Goal: Information Seeking & Learning: Learn about a topic

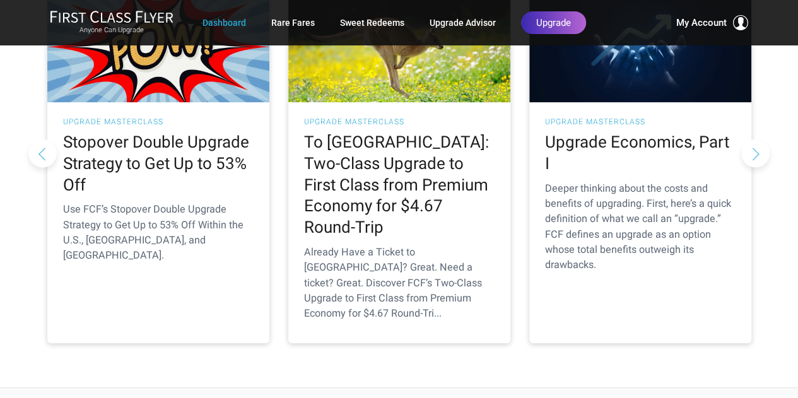
scroll to position [129, 0]
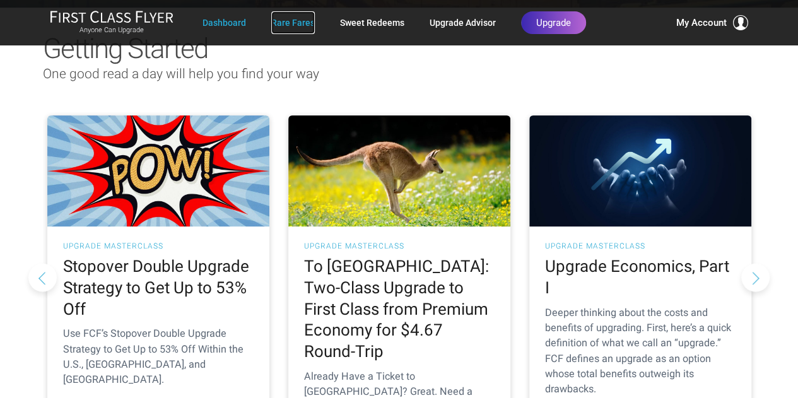
click at [288, 23] on link "Rare Fares" at bounding box center [293, 22] width 44 height 23
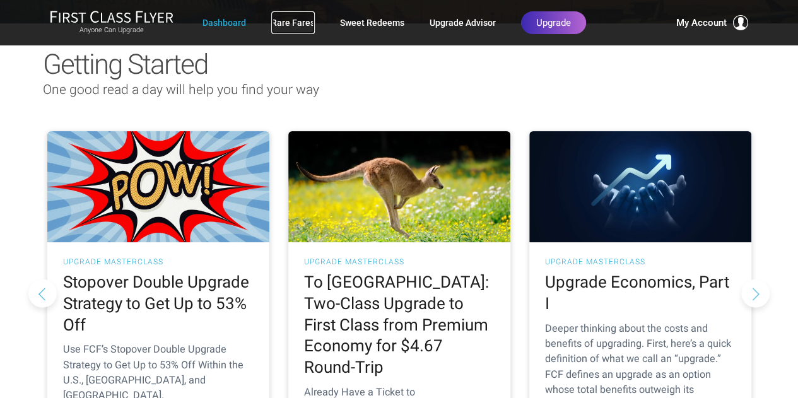
scroll to position [82, 0]
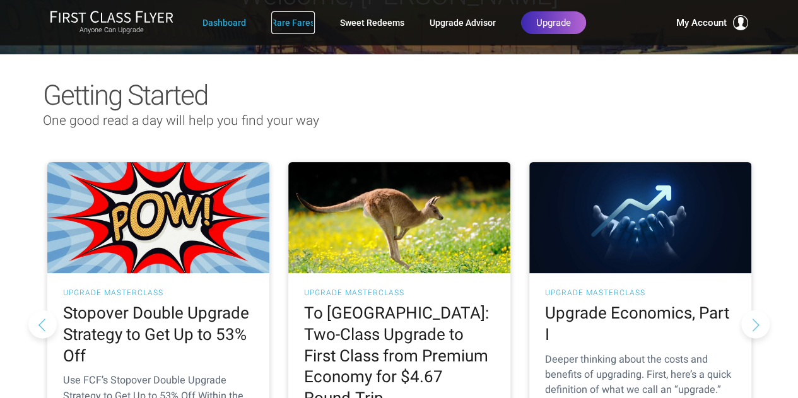
click at [293, 18] on link "Rare Fares" at bounding box center [293, 22] width 44 height 23
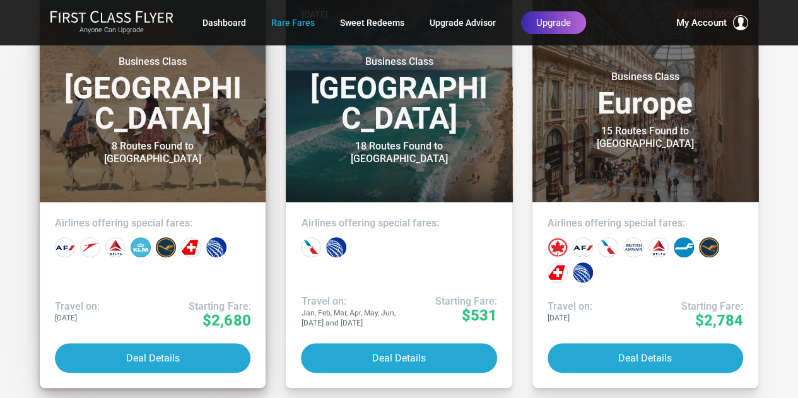
scroll to position [359, 0]
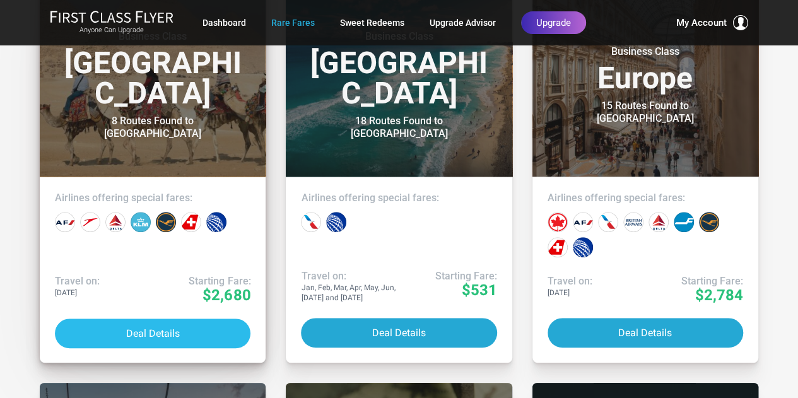
click at [141, 328] on button "Deal Details" at bounding box center [152, 333] width 195 height 30
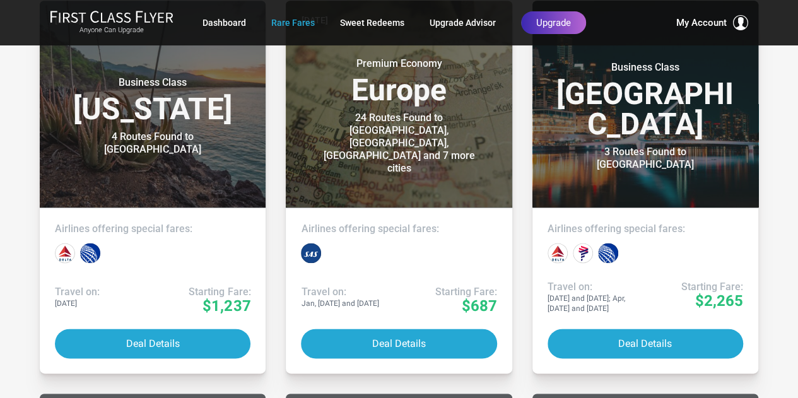
scroll to position [755, 0]
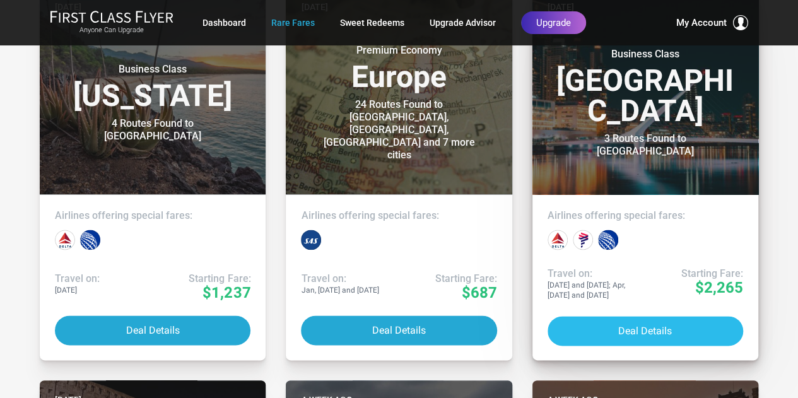
click at [657, 330] on button "Deal Details" at bounding box center [644, 331] width 195 height 30
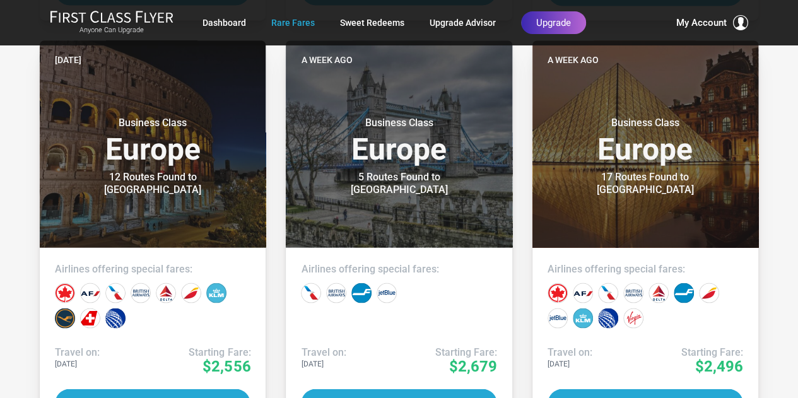
scroll to position [1105, 0]
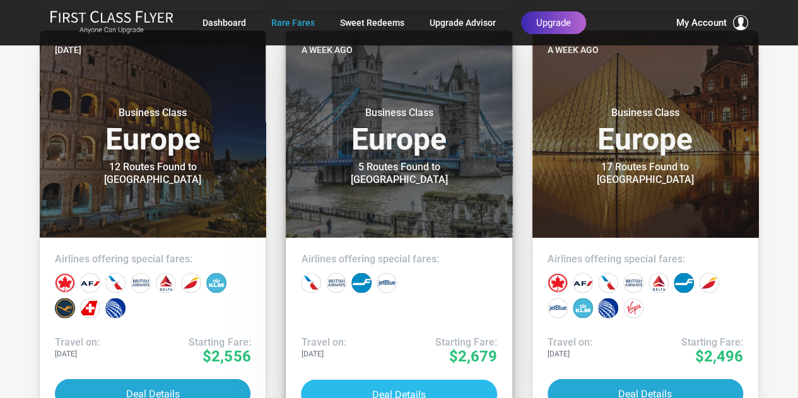
click at [467, 383] on button "Deal Details" at bounding box center [398, 394] width 195 height 30
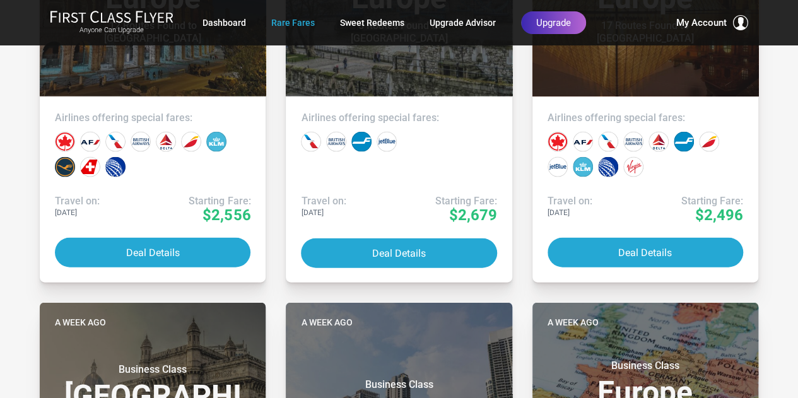
scroll to position [1274, 0]
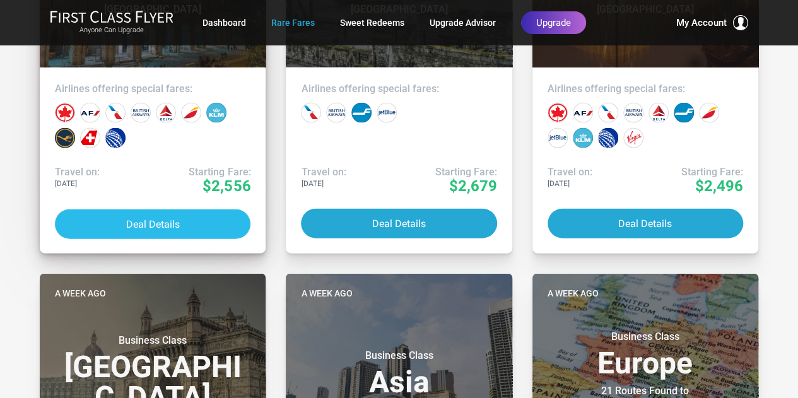
click at [185, 229] on button "Deal Details" at bounding box center [152, 224] width 195 height 30
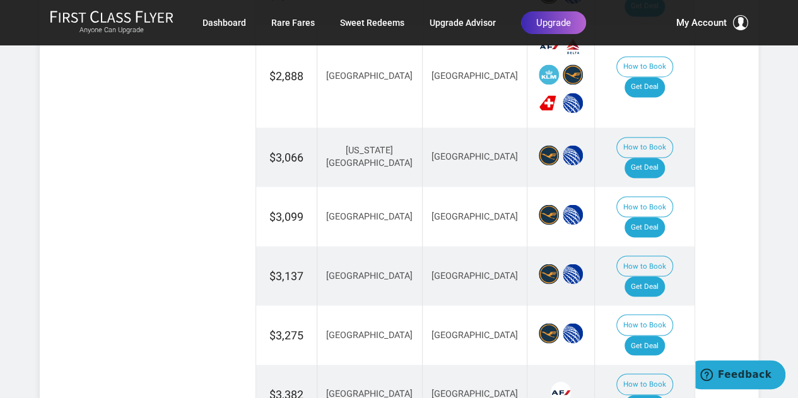
scroll to position [655, 0]
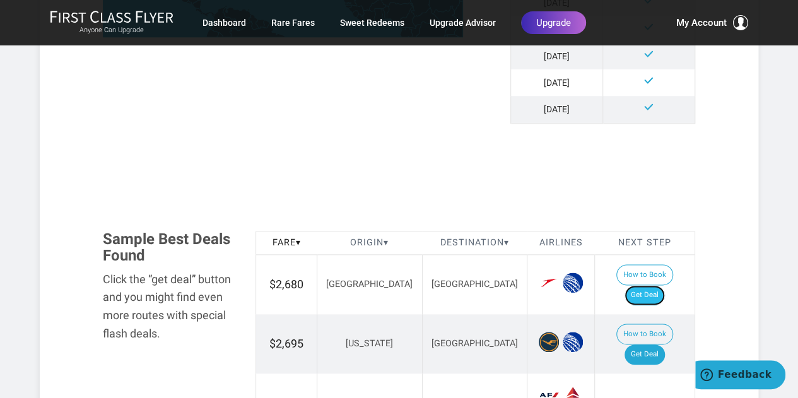
click at [649, 285] on link "Get Deal" at bounding box center [644, 295] width 40 height 20
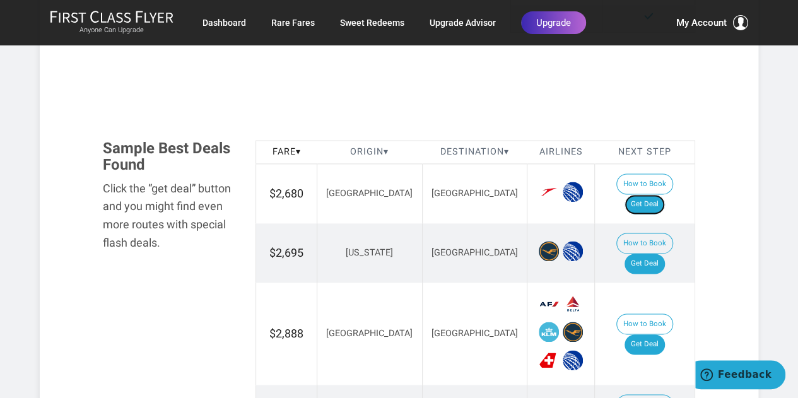
scroll to position [754, 0]
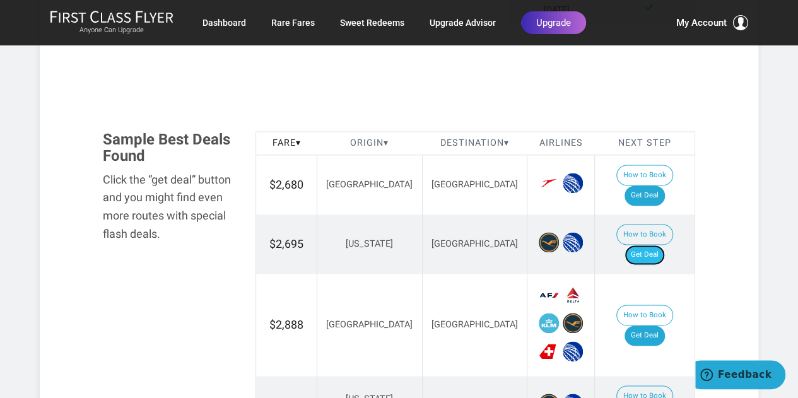
click at [655, 245] on link "Get Deal" at bounding box center [644, 255] width 40 height 20
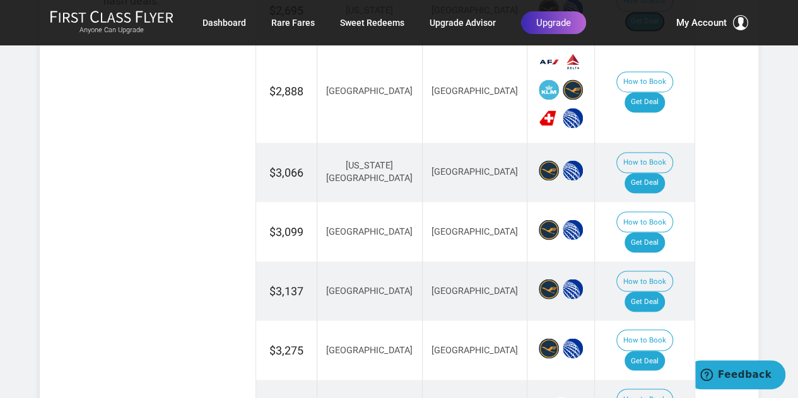
scroll to position [994, 0]
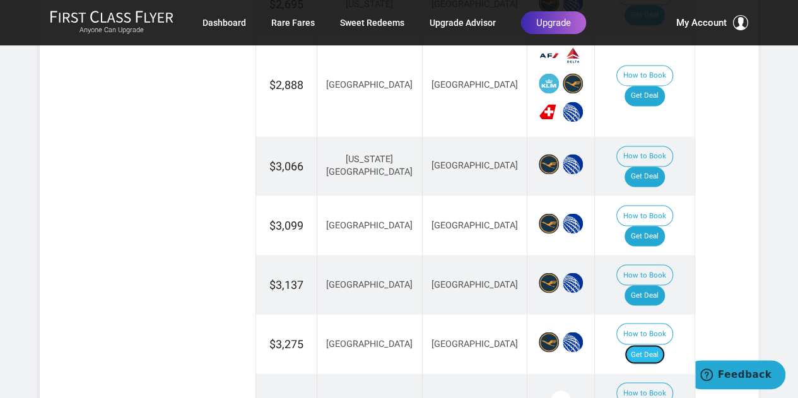
click at [665, 344] on link "Get Deal" at bounding box center [644, 354] width 40 height 20
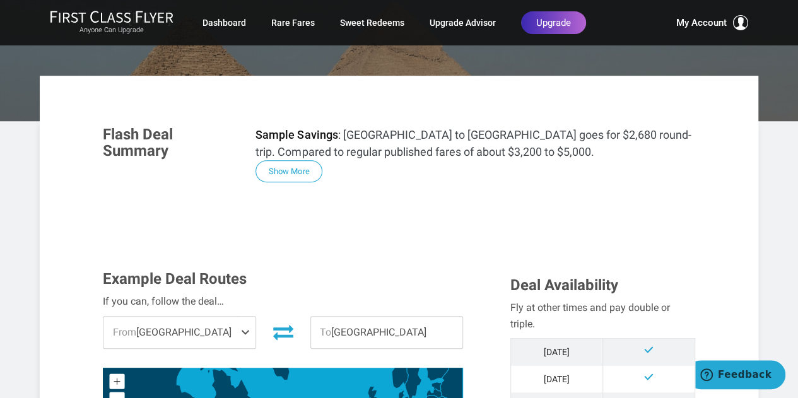
scroll to position [108, 0]
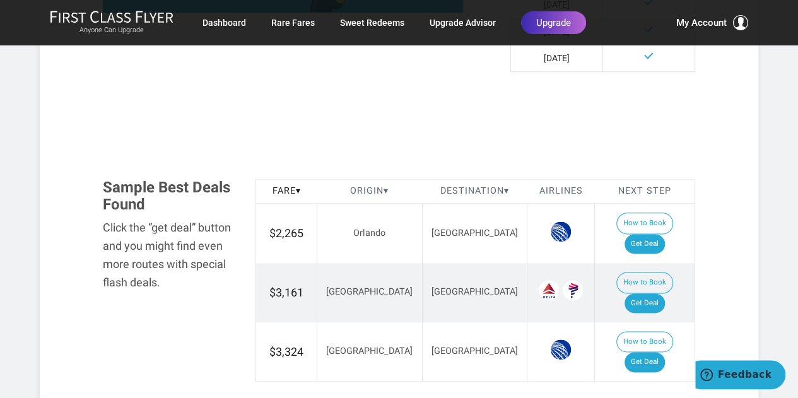
scroll to position [680, 0]
click at [663, 233] on link "Get Deal" at bounding box center [644, 243] width 40 height 20
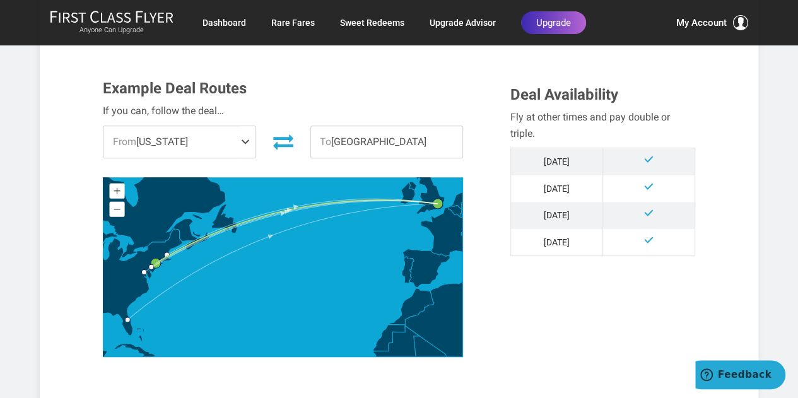
scroll to position [756, 0]
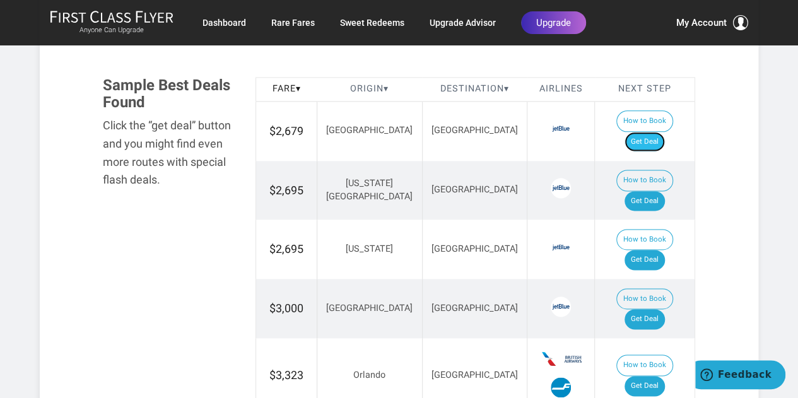
click at [665, 132] on link "Get Deal" at bounding box center [644, 142] width 40 height 20
click at [649, 250] on link "Get Deal" at bounding box center [644, 260] width 40 height 20
click at [649, 376] on link "Get Deal" at bounding box center [644, 386] width 40 height 20
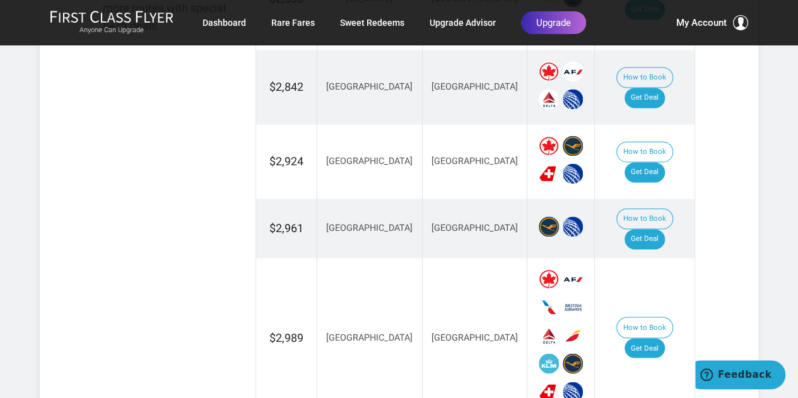
scroll to position [830, 0]
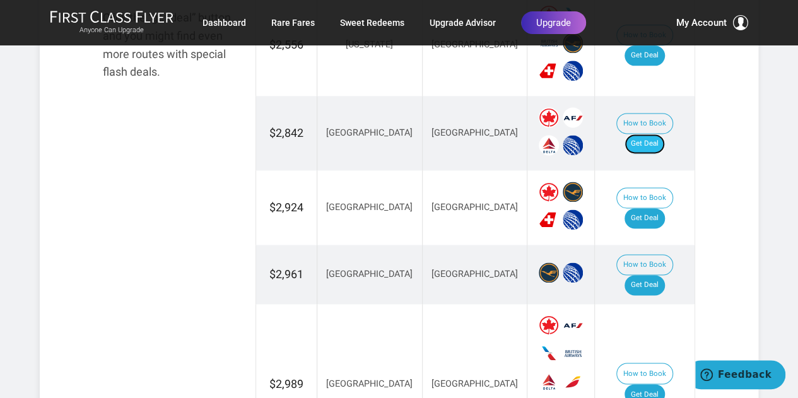
click at [646, 134] on link "Get Deal" at bounding box center [644, 144] width 40 height 20
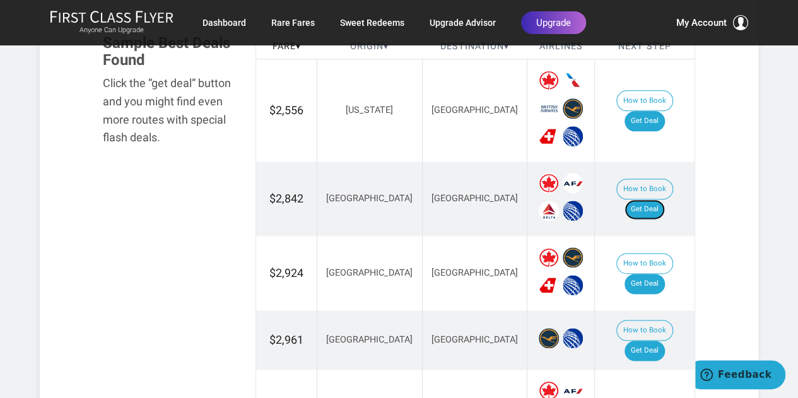
scroll to position [733, 0]
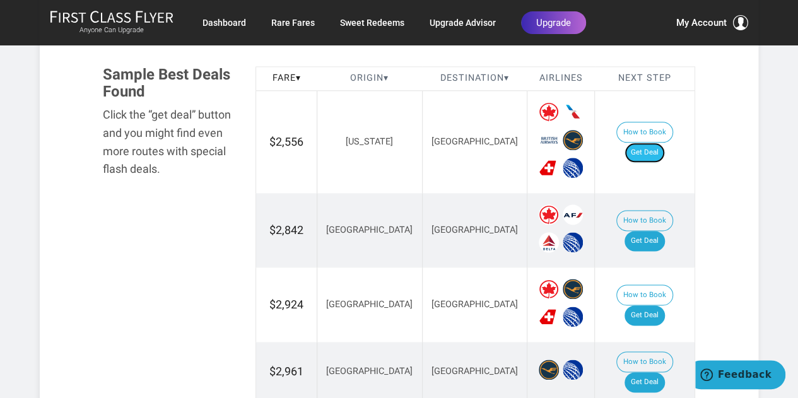
click at [660, 143] on link "Get Deal" at bounding box center [644, 153] width 40 height 20
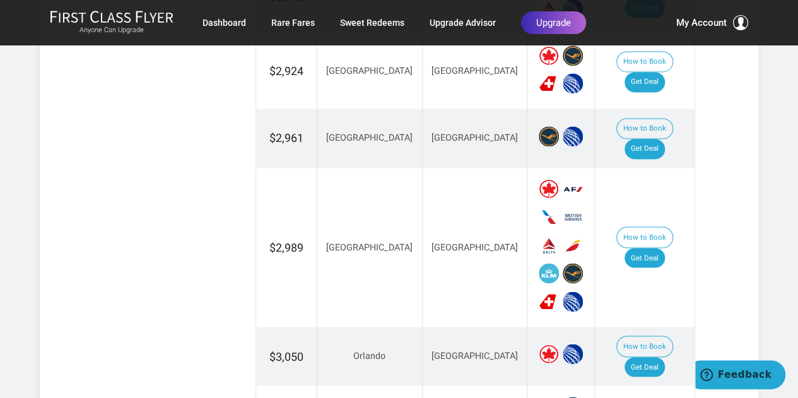
scroll to position [962, 0]
